Goal: Task Accomplishment & Management: Use online tool/utility

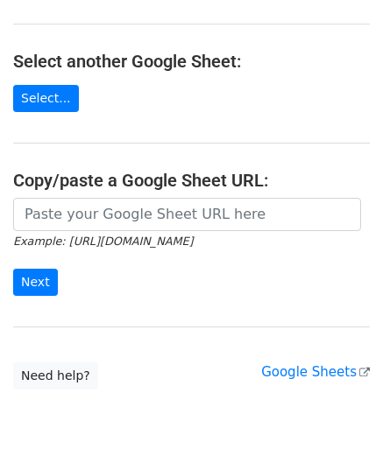
scroll to position [175, 0]
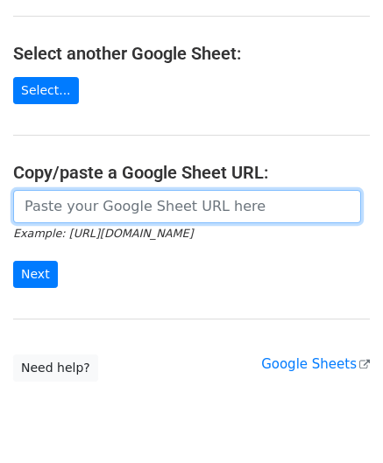
click at [98, 216] on input "url" at bounding box center [187, 206] width 348 height 33
paste input "[URL][DOMAIN_NAME]"
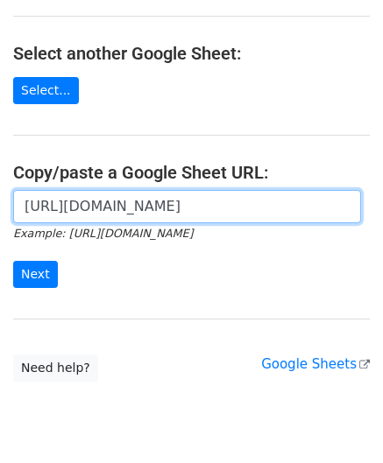
scroll to position [0, 357]
type input "[URL][DOMAIN_NAME]"
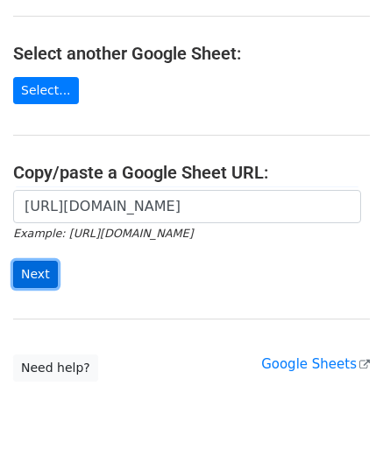
click at [38, 270] on input "Next" at bounding box center [35, 274] width 45 height 27
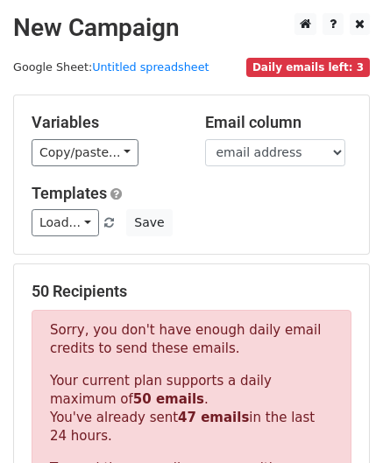
scroll to position [591, 0]
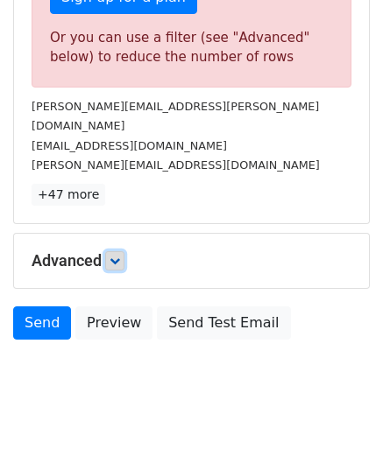
click at [114, 251] on link at bounding box center [114, 260] width 19 height 19
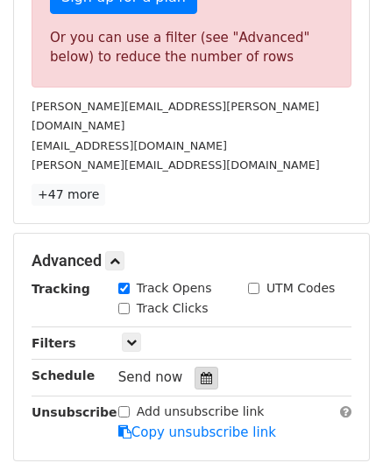
click at [201, 372] on icon at bounding box center [206, 378] width 11 height 12
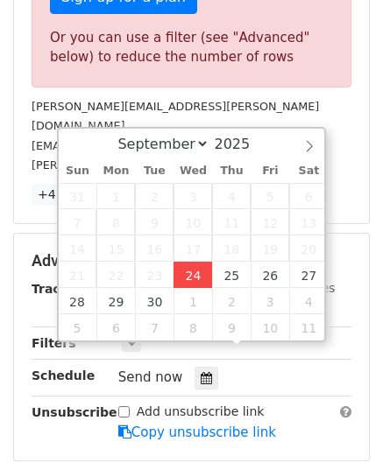
type input "[DATE] 12:00"
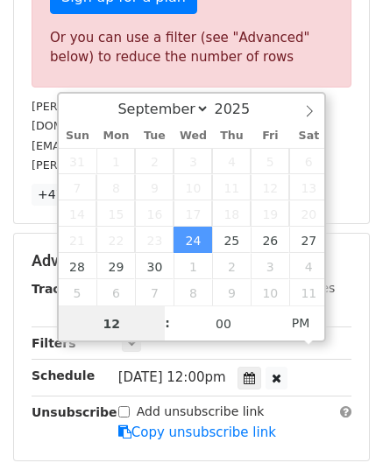
scroll to position [0, 0]
paste input "6"
type input "6"
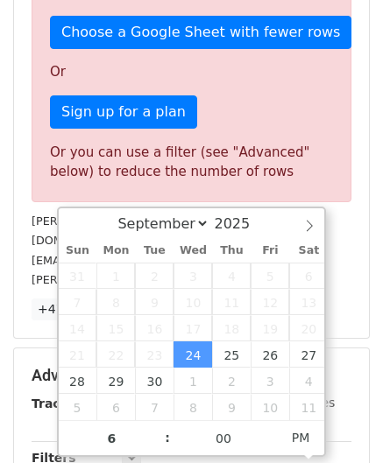
type input "[DATE] 18:00"
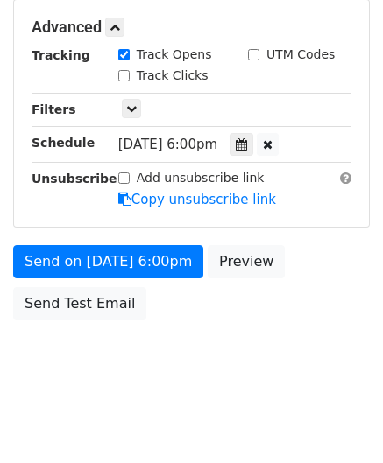
scroll to position [803, 0]
